Goal: Navigation & Orientation: Go to known website

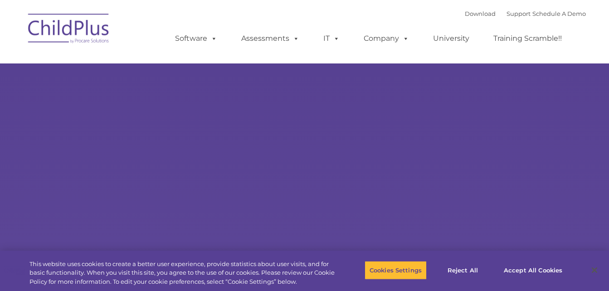
select select "MEDIUM"
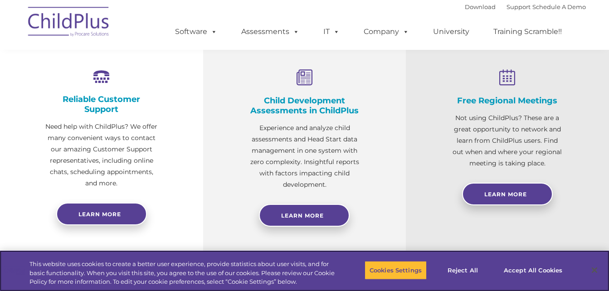
scroll to position [358, 0]
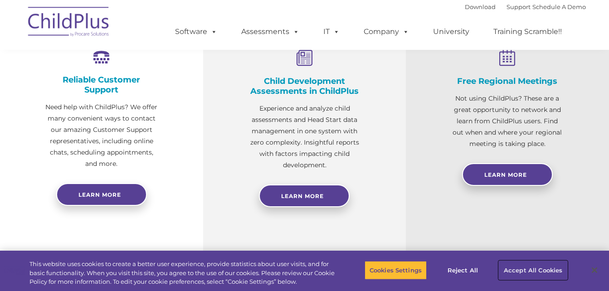
click at [520, 270] on button "Accept All Cookies" at bounding box center [533, 270] width 69 height 19
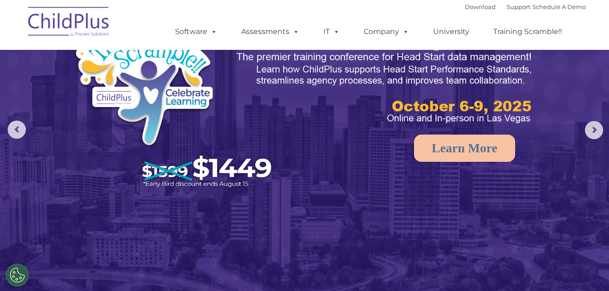
scroll to position [0, 0]
